Goal: Obtain resource: Obtain resource

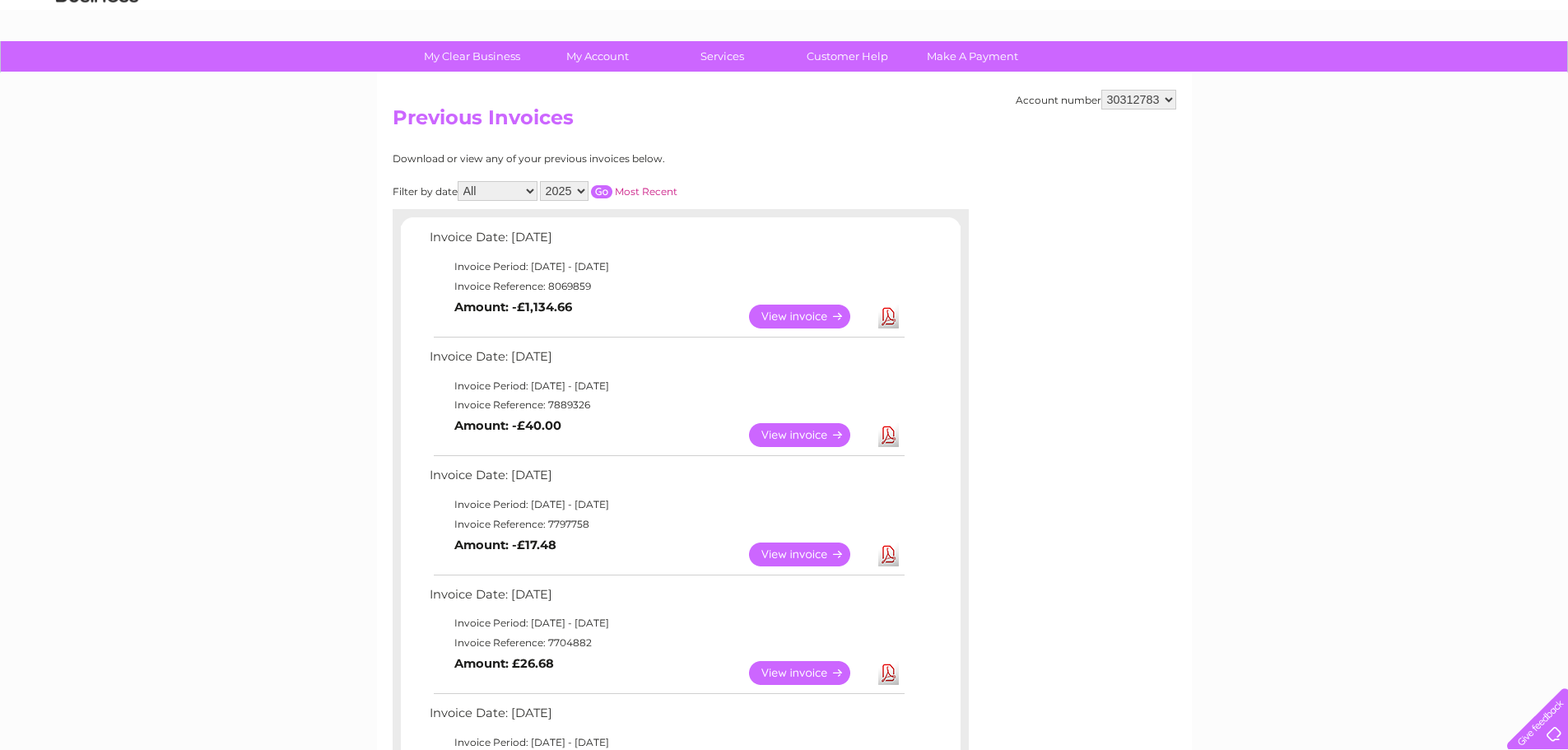
click at [928, 159] on div "Download or view any of your previous invoices below. Filter by date All Februa…" at bounding box center [680, 635] width 576 height 966
drag, startPoint x: 587, startPoint y: 307, endPoint x: 418, endPoint y: 247, distance: 179.3
click at [418, 247] on div "Invoice Date: [DATE] Invoice Period: [DATE] - [DATE] Invoice Reference: 8069859…" at bounding box center [680, 638] width 559 height 823
click at [534, 247] on td "Invoice Date: [DATE]" at bounding box center [666, 242] width 481 height 30
drag, startPoint x: 576, startPoint y: 304, endPoint x: 517, endPoint y: 310, distance: 59.3
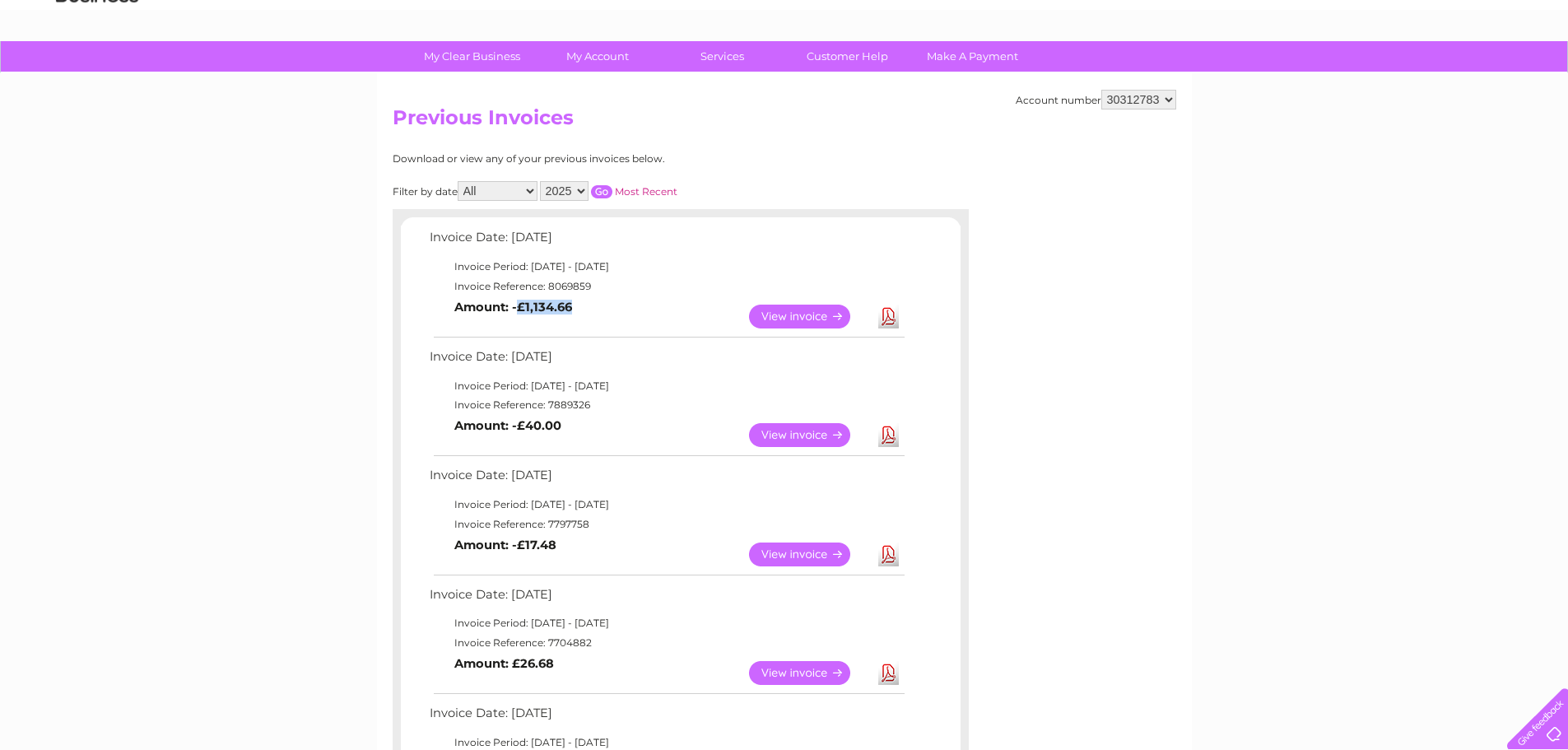
click at [517, 310] on td "View Download Amount: -£1,134.66" at bounding box center [666, 317] width 481 height 40
copy b "£1,134.66"
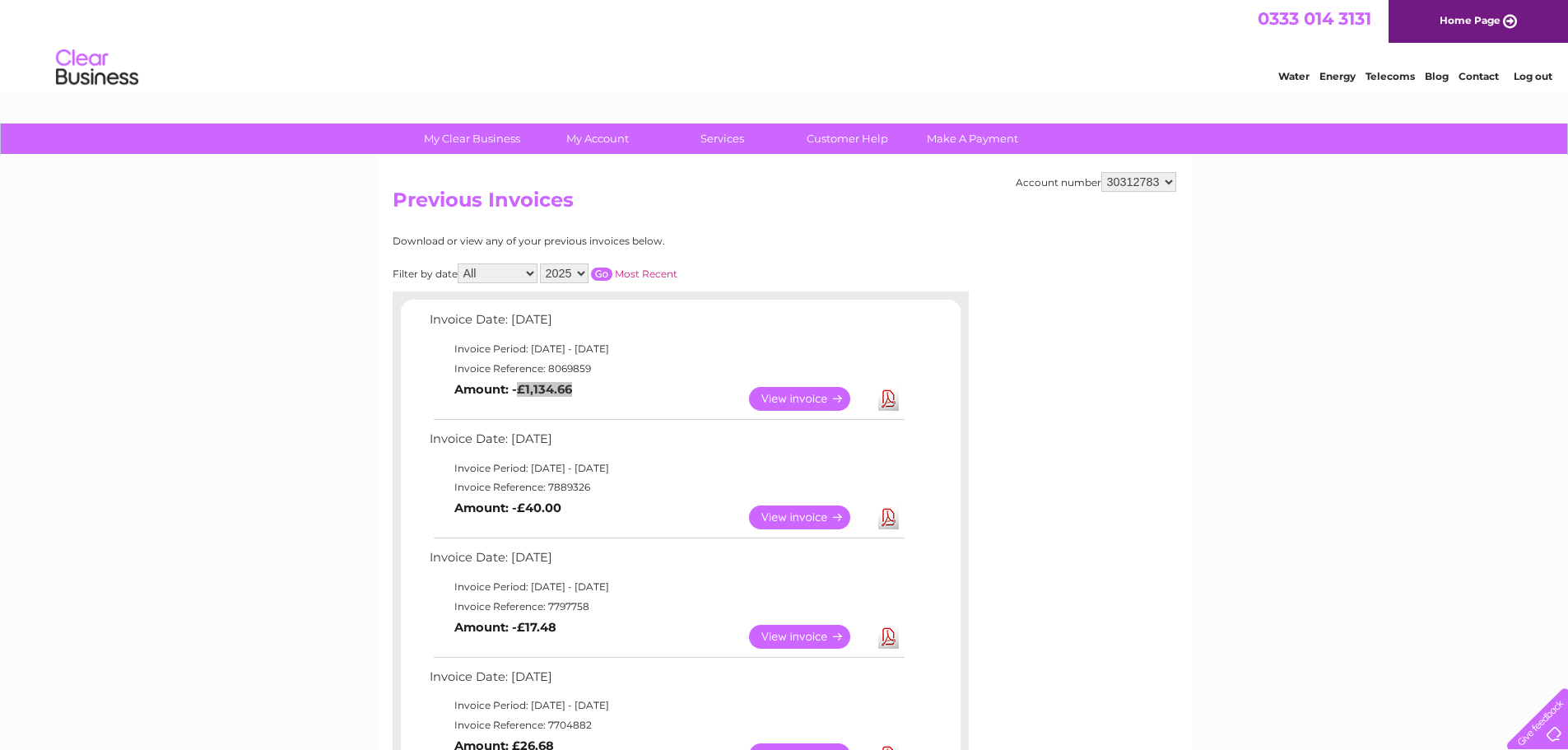
click at [1532, 75] on link "Log out" at bounding box center [1533, 76] width 39 height 12
